Goal: Transaction & Acquisition: Book appointment/travel/reservation

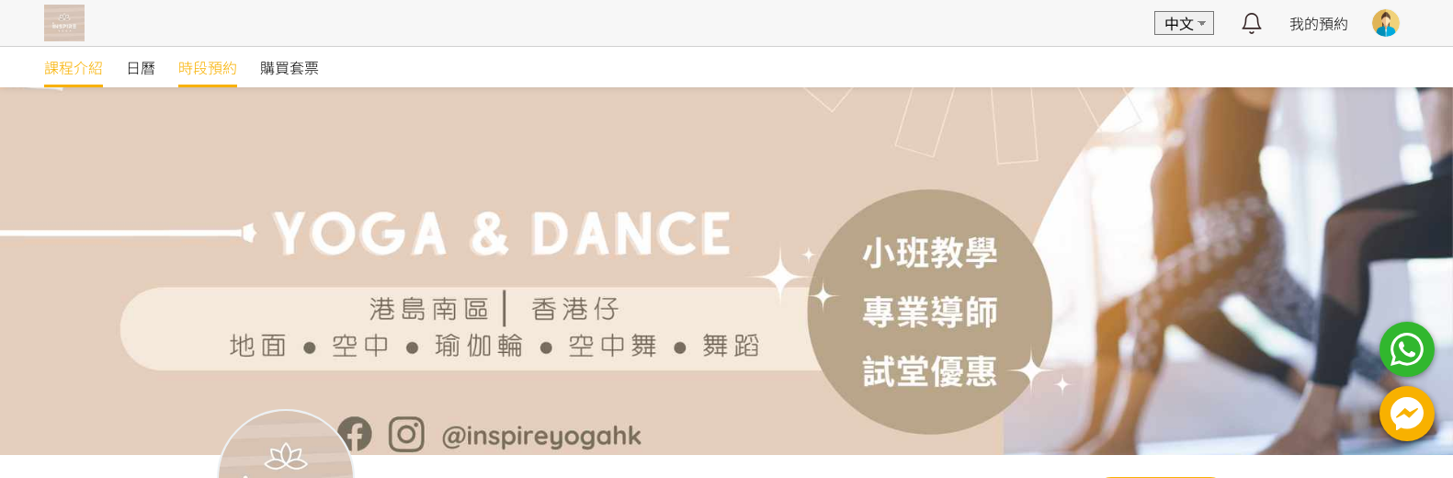
click at [206, 69] on span "時段預約" at bounding box center [207, 67] width 59 height 22
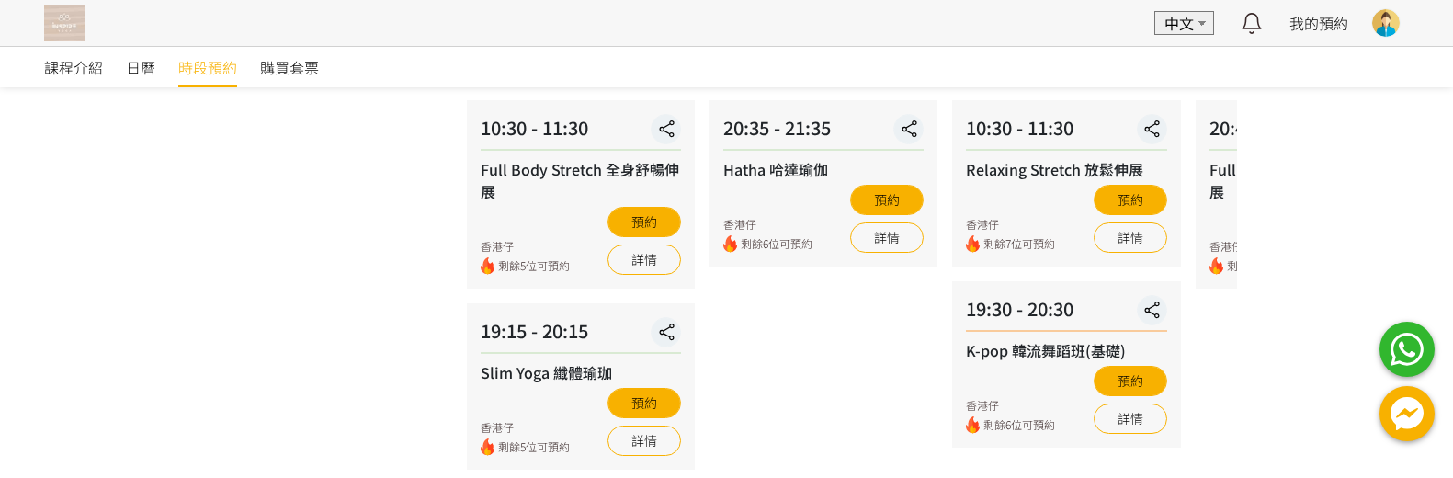
scroll to position [459, 0]
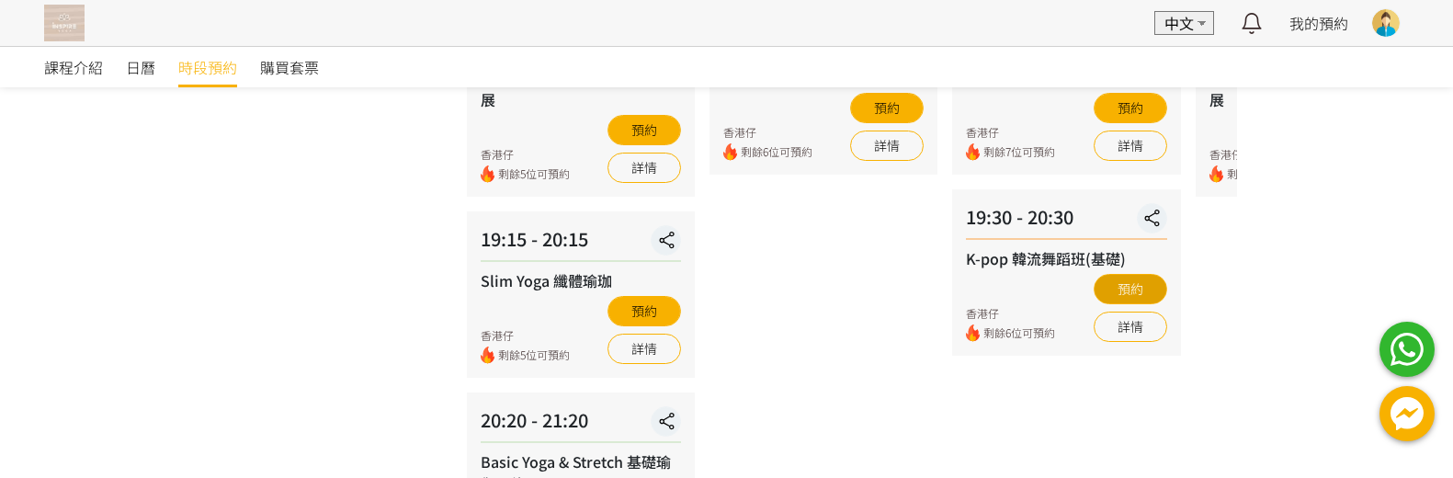
click at [1143, 283] on button "預約" at bounding box center [1130, 289] width 74 height 30
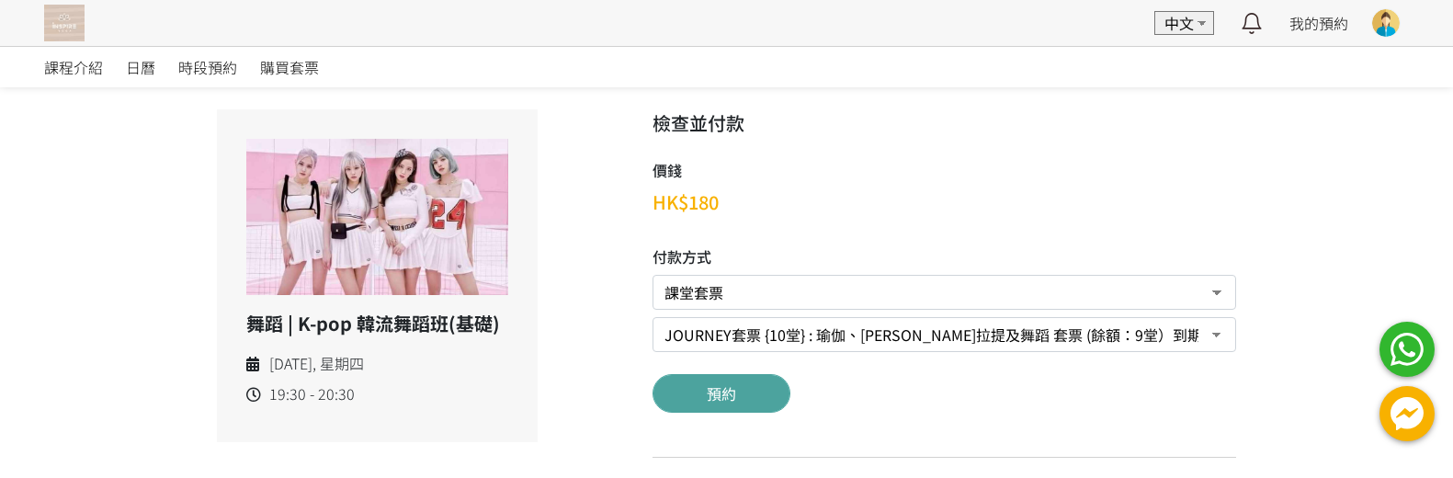
click at [743, 395] on button "預約" at bounding box center [721, 393] width 138 height 39
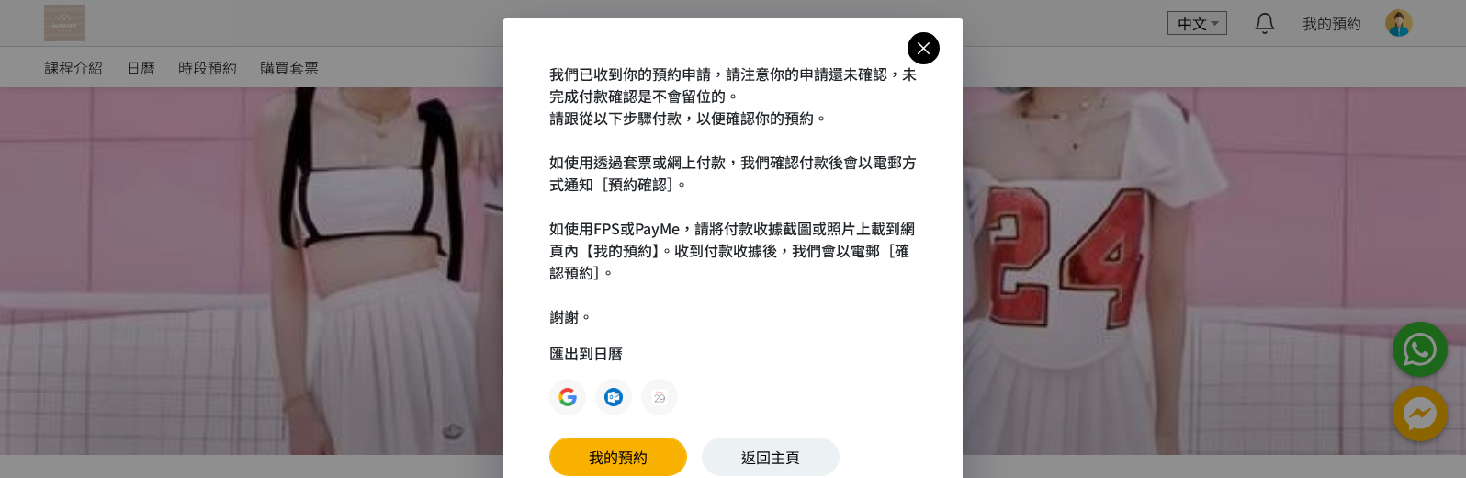
click at [911, 48] on icon at bounding box center [924, 48] width 32 height 23
